Goal: Unclear

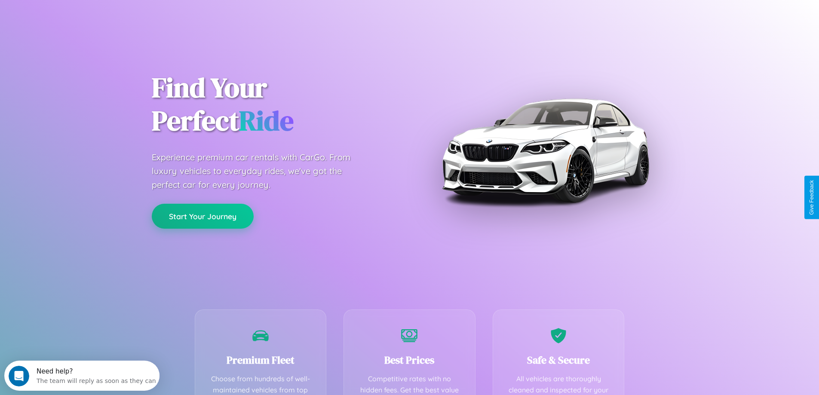
click at [203, 216] on button "Start Your Journey" at bounding box center [203, 216] width 102 height 25
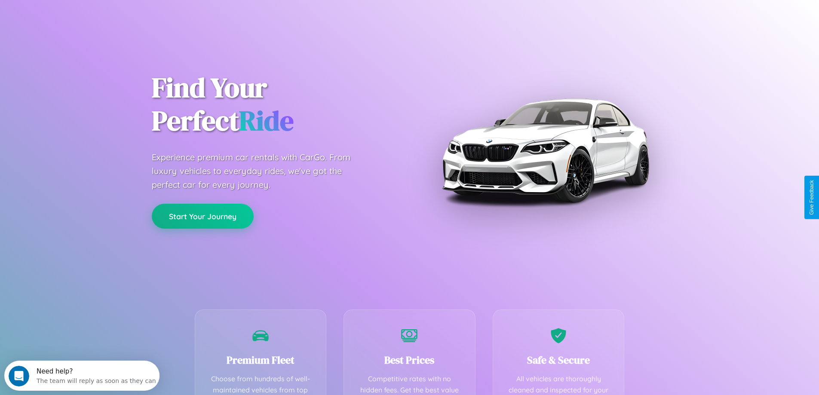
click at [203, 216] on button "Start Your Journey" at bounding box center [203, 216] width 102 height 25
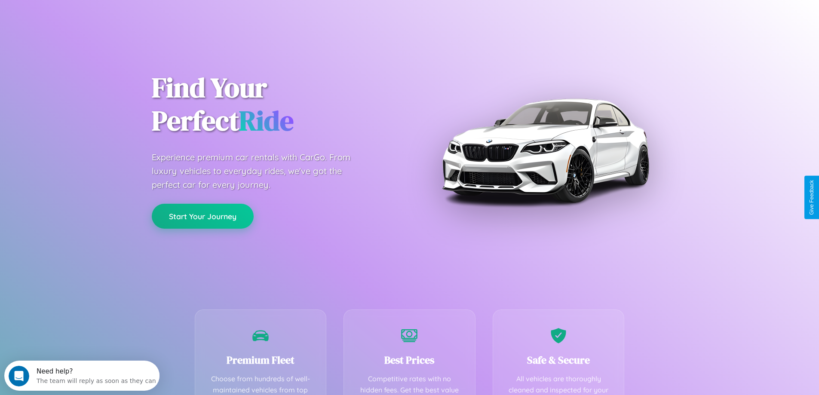
click at [203, 216] on button "Start Your Journey" at bounding box center [203, 216] width 102 height 25
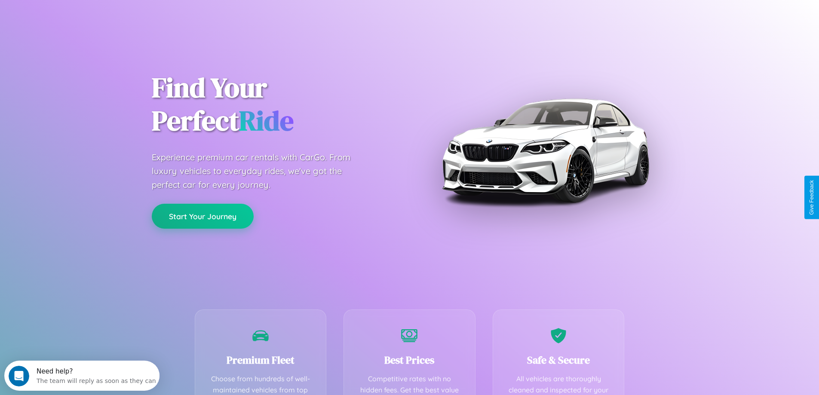
click at [203, 216] on button "Start Your Journey" at bounding box center [203, 216] width 102 height 25
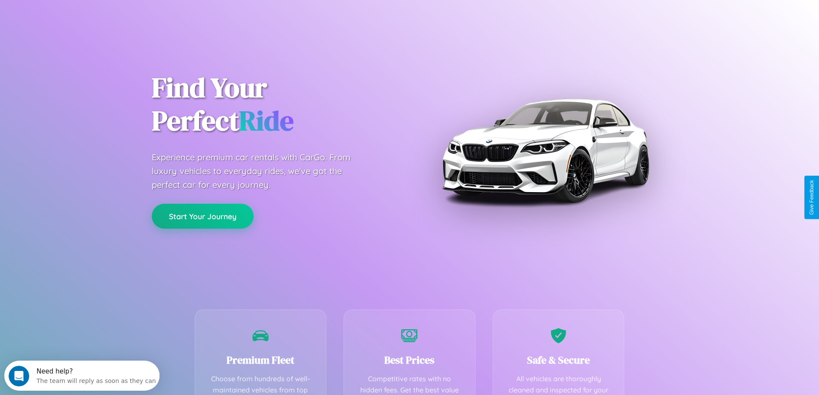
click at [203, 216] on button "Start Your Journey" at bounding box center [203, 216] width 102 height 25
